Goal: Navigation & Orientation: Go to known website

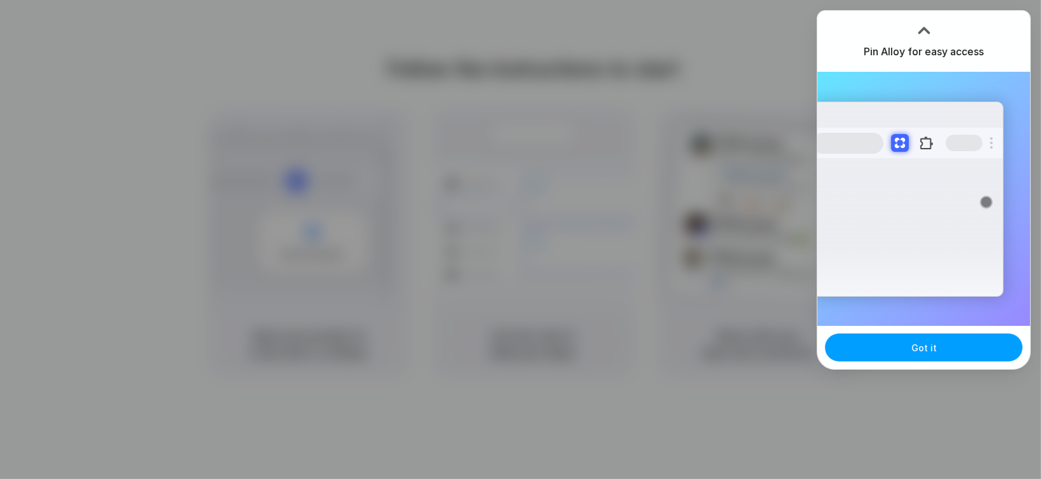
click at [964, 356] on button "Got it" at bounding box center [924, 348] width 198 height 28
